Goal: Information Seeking & Learning: Learn about a topic

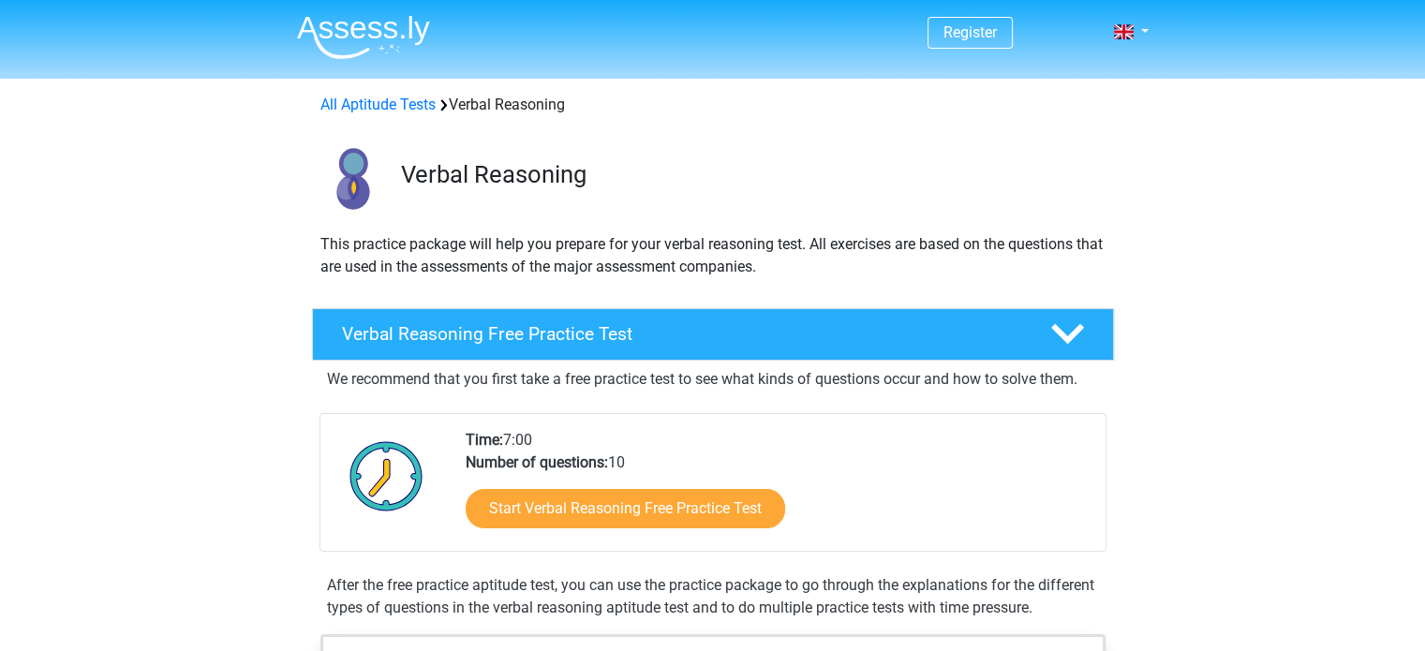
scroll to position [109, 0]
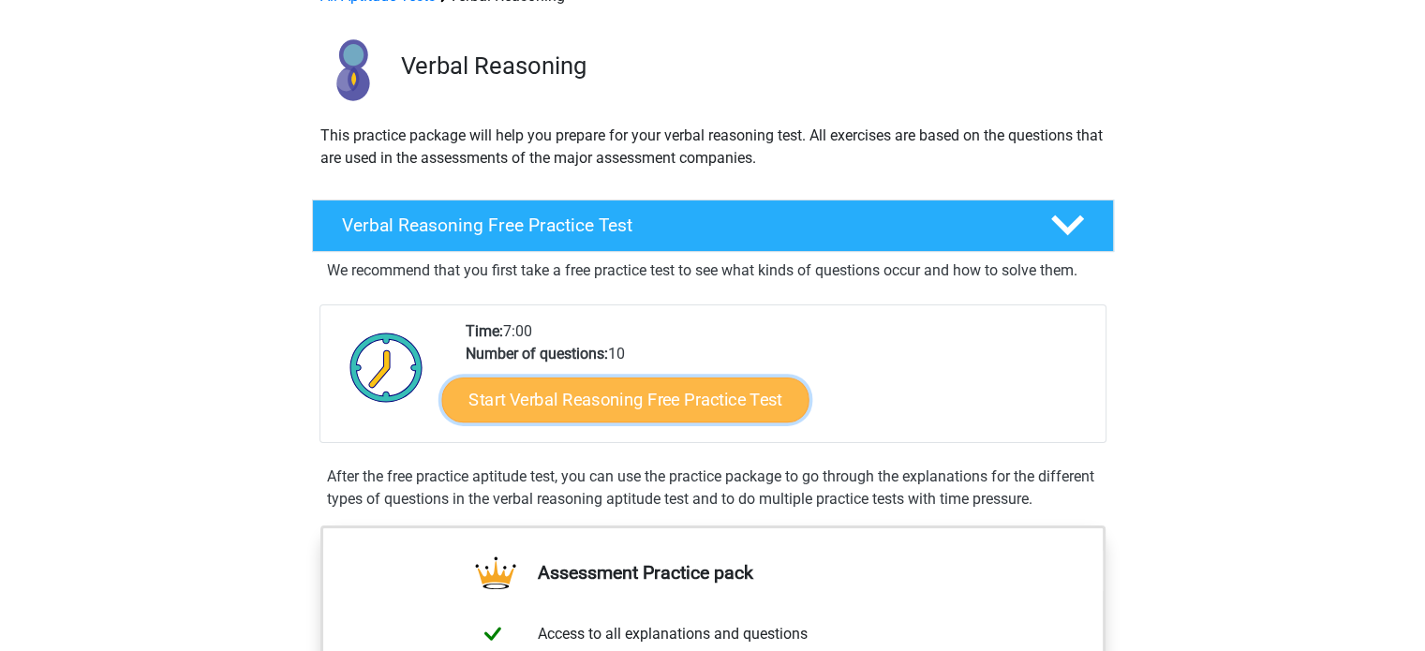
click at [581, 408] on link "Start Verbal Reasoning Free Practice Test" at bounding box center [624, 400] width 367 height 45
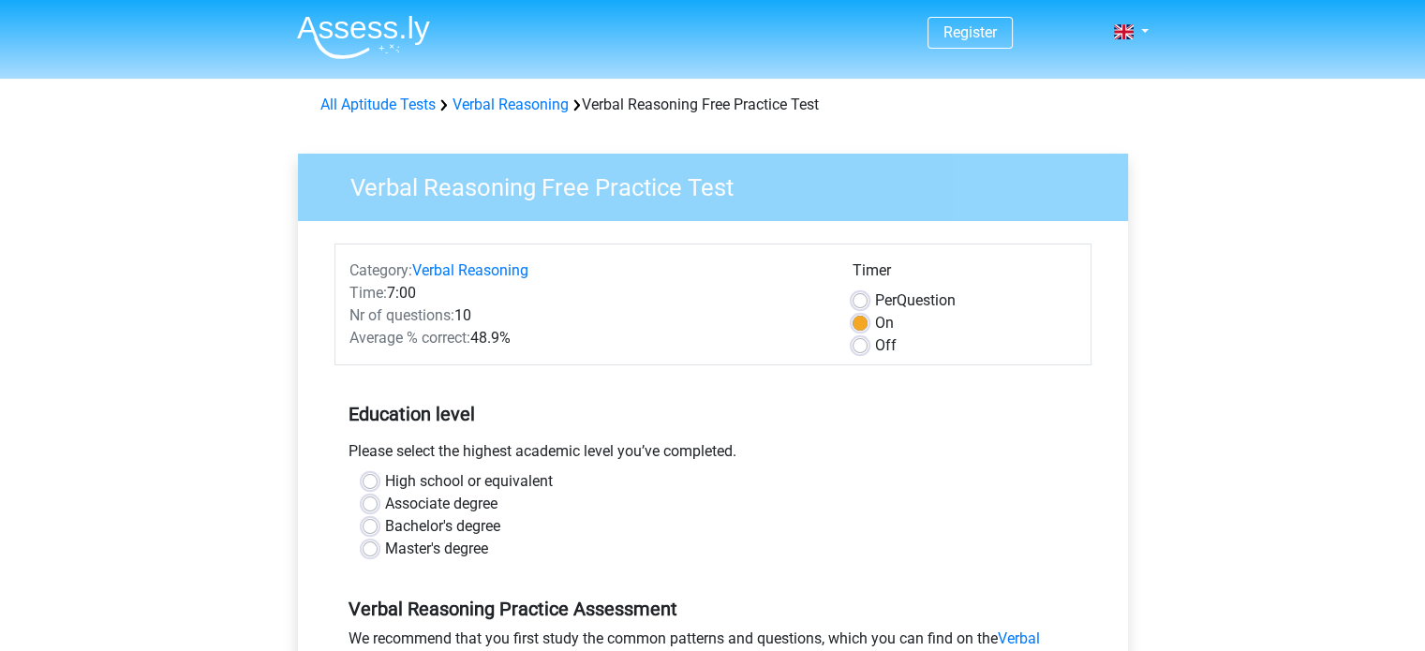
click at [875, 299] on label "Per Question" at bounding box center [915, 300] width 81 height 22
click at [854, 299] on input "Per Question" at bounding box center [860, 298] width 15 height 19
radio input "true"
click at [1146, 331] on div "Verbal Reasoning Free Practice Test Category: Verbal Reasoning Time: 7:00 Nr of…" at bounding box center [712, 555] width 875 height 862
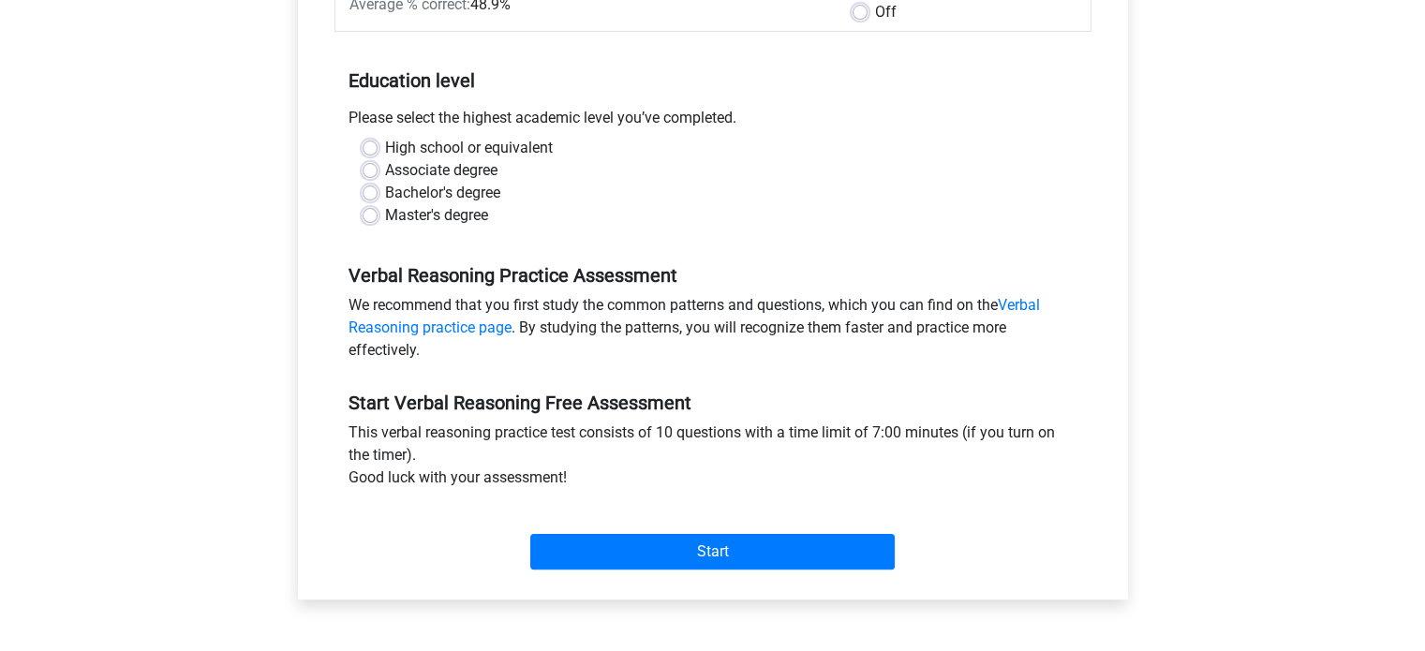
scroll to position [329, 0]
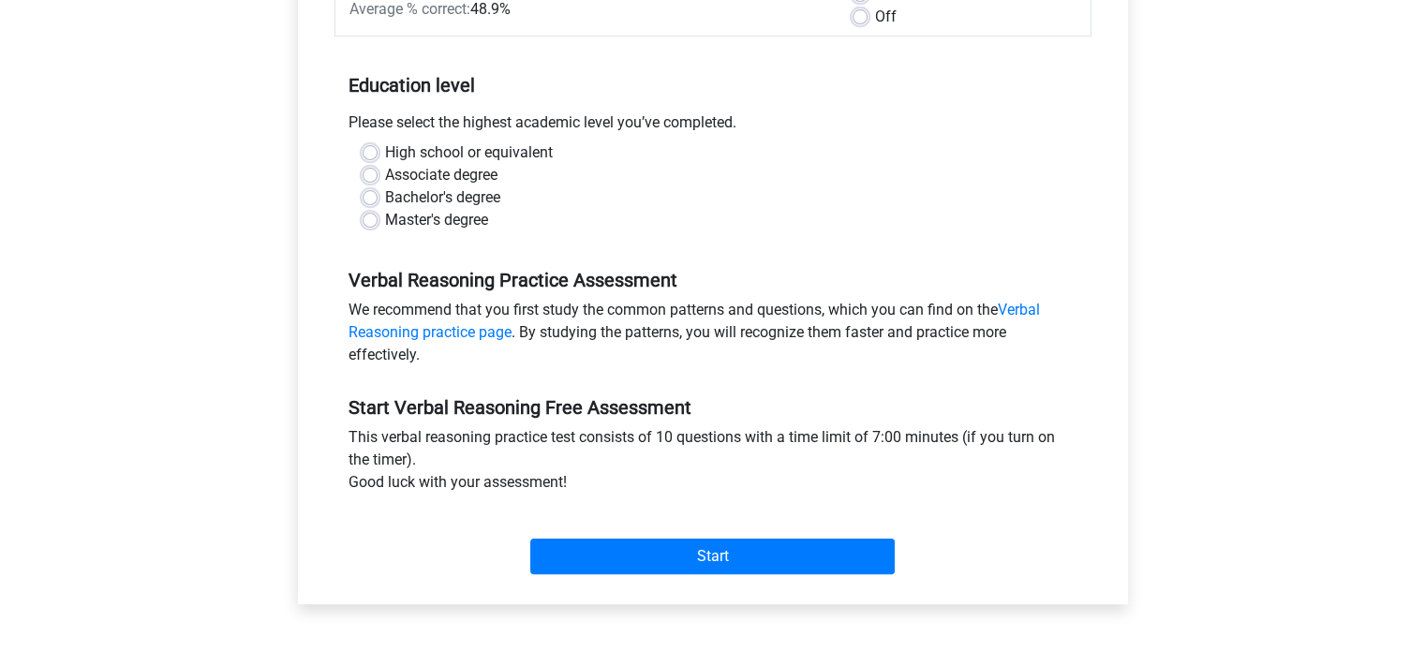
click at [383, 147] on div "High school or equivalent" at bounding box center [713, 152] width 701 height 22
click at [385, 151] on label "High school or equivalent" at bounding box center [469, 152] width 168 height 22
click at [371, 151] on input "High school or equivalent" at bounding box center [370, 150] width 15 height 19
radio input "true"
click at [622, 197] on div "Bachelor's degree" at bounding box center [713, 197] width 701 height 22
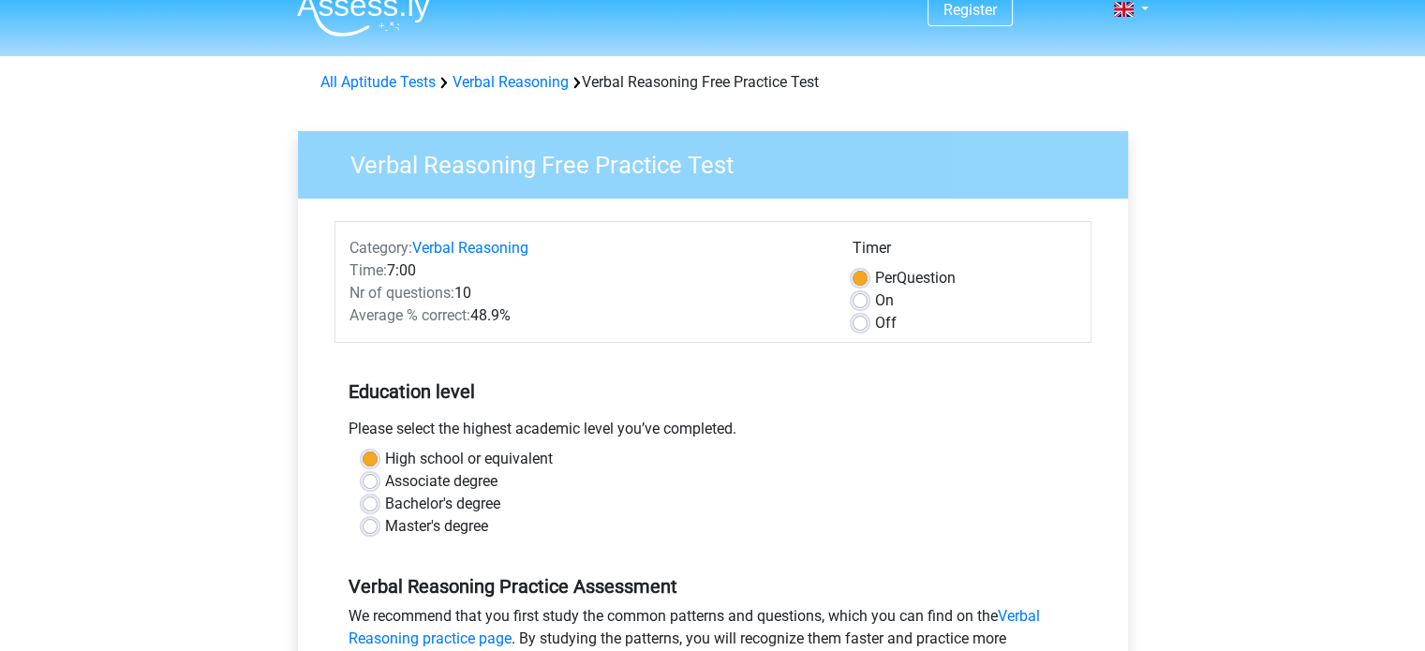
scroll to position [0, 0]
